Goal: Task Accomplishment & Management: Manage account settings

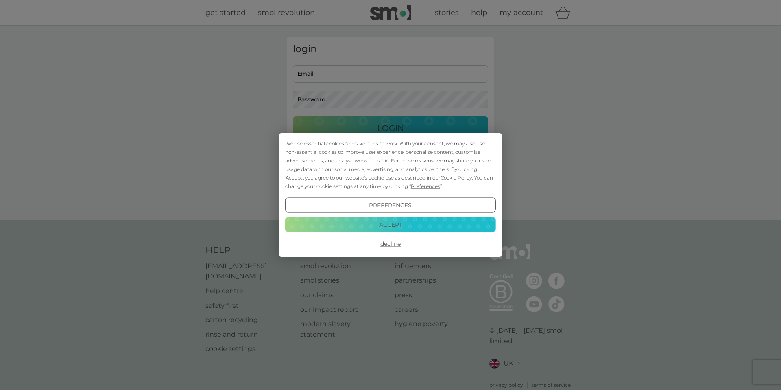
click at [407, 229] on button "Accept" at bounding box center [390, 224] width 211 height 15
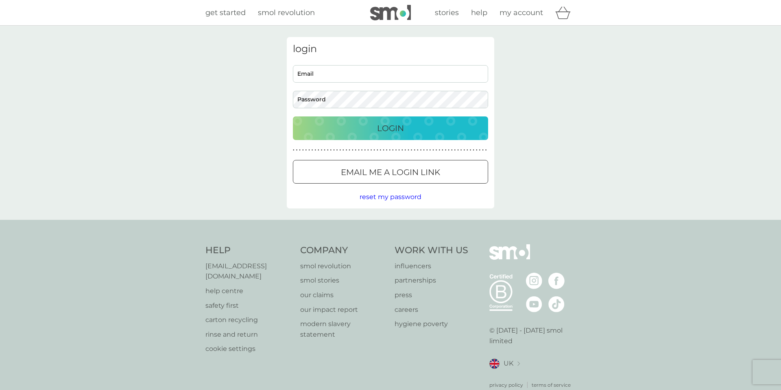
click at [387, 74] on input "Email" at bounding box center [390, 73] width 195 height 17
type input "[EMAIL_ADDRESS][DOMAIN_NAME]"
click at [387, 126] on p "Login" at bounding box center [390, 128] width 27 height 13
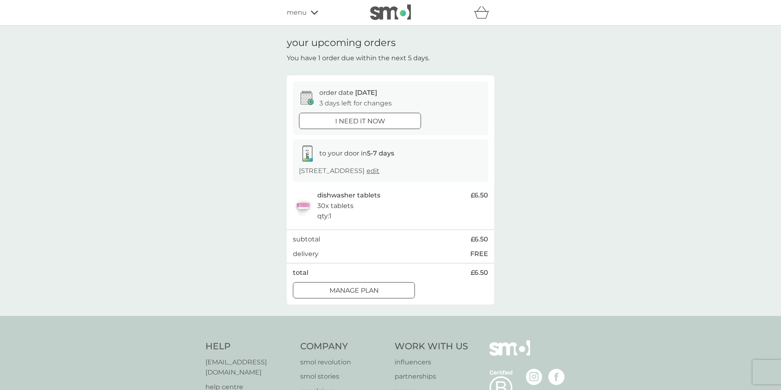
click at [376, 290] on p "Manage plan" at bounding box center [354, 290] width 49 height 11
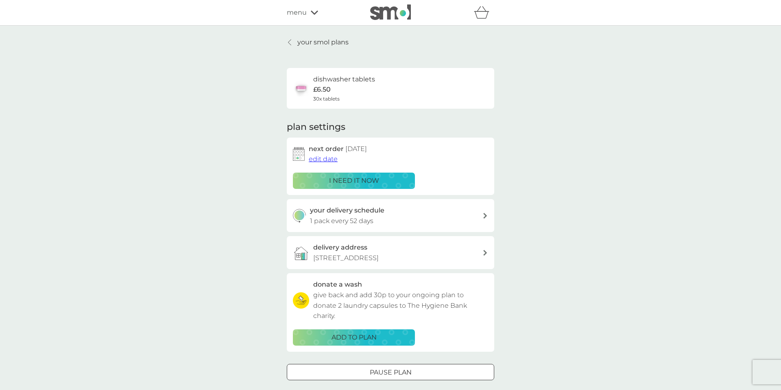
click at [328, 158] on span "edit date" at bounding box center [323, 159] width 29 height 8
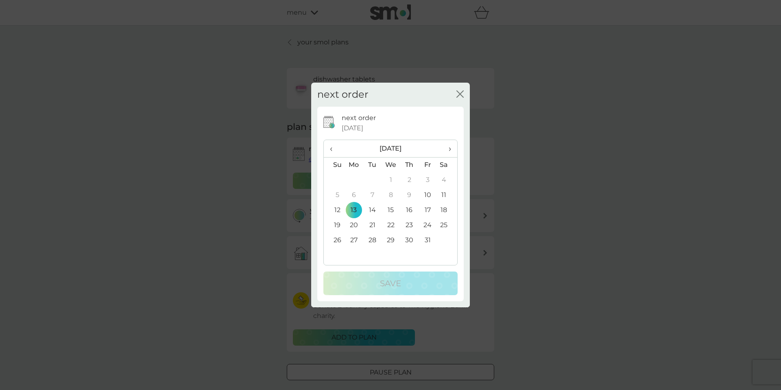
click at [450, 150] on span "›" at bounding box center [447, 148] width 8 height 17
click at [336, 253] on td "30" at bounding box center [334, 255] width 21 height 15
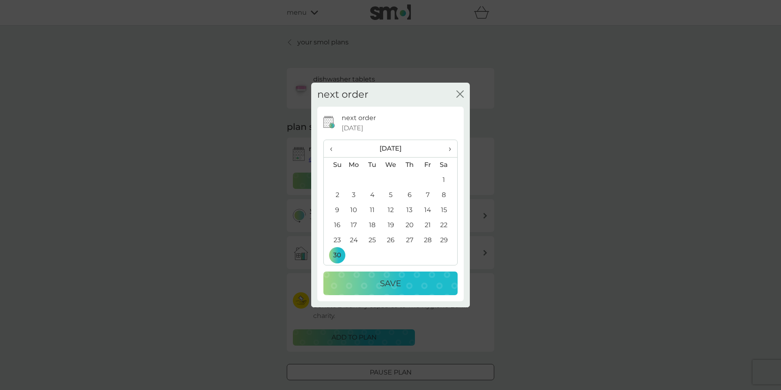
click at [396, 282] on p "Save" at bounding box center [390, 283] width 21 height 13
